Goal: Navigation & Orientation: Find specific page/section

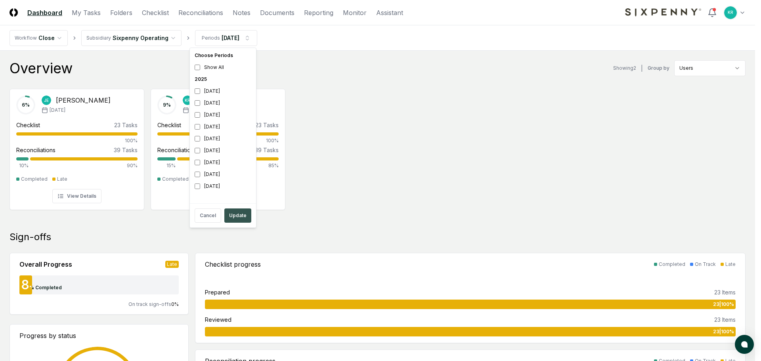
drag, startPoint x: 233, startPoint y: 218, endPoint x: 301, endPoint y: 212, distance: 68.1
click at [234, 218] on button "Update" at bounding box center [237, 216] width 27 height 14
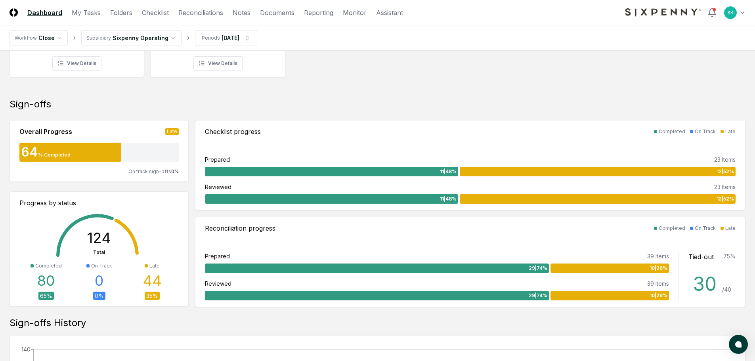
scroll to position [111, 0]
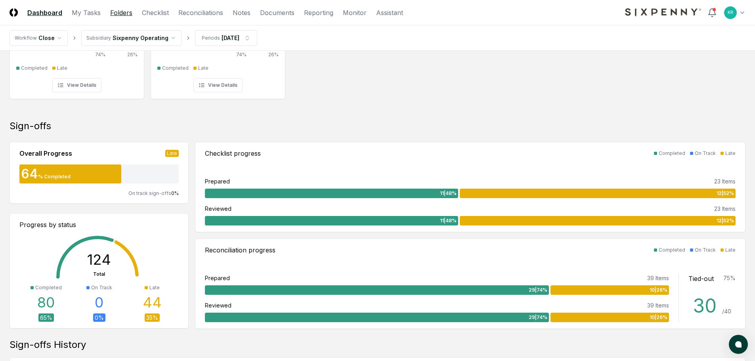
click at [115, 11] on link "Folders" at bounding box center [121, 13] width 22 height 10
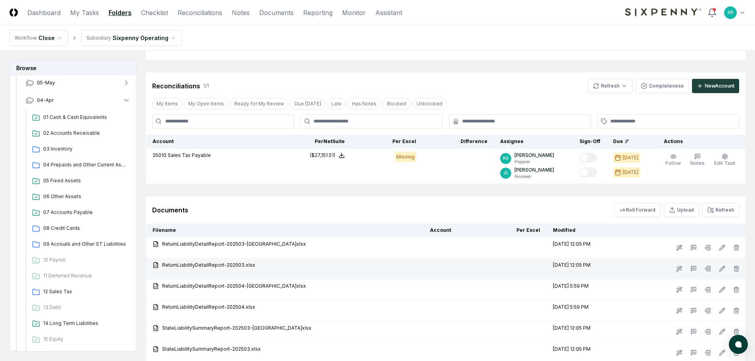
scroll to position [98, 0]
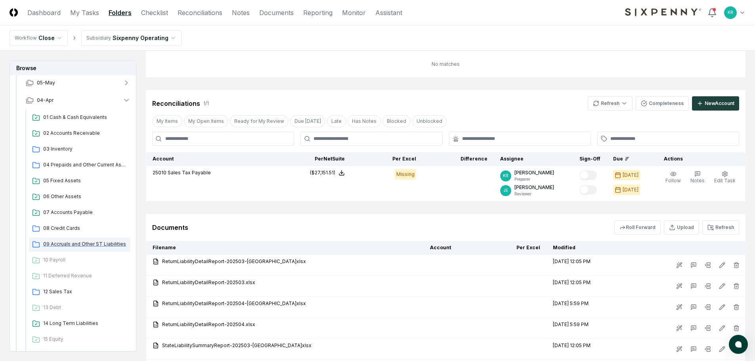
click at [105, 247] on span "09 Accruals and Other ST Liabilities" at bounding box center [85, 244] width 84 height 7
